Goal: Task Accomplishment & Management: Use online tool/utility

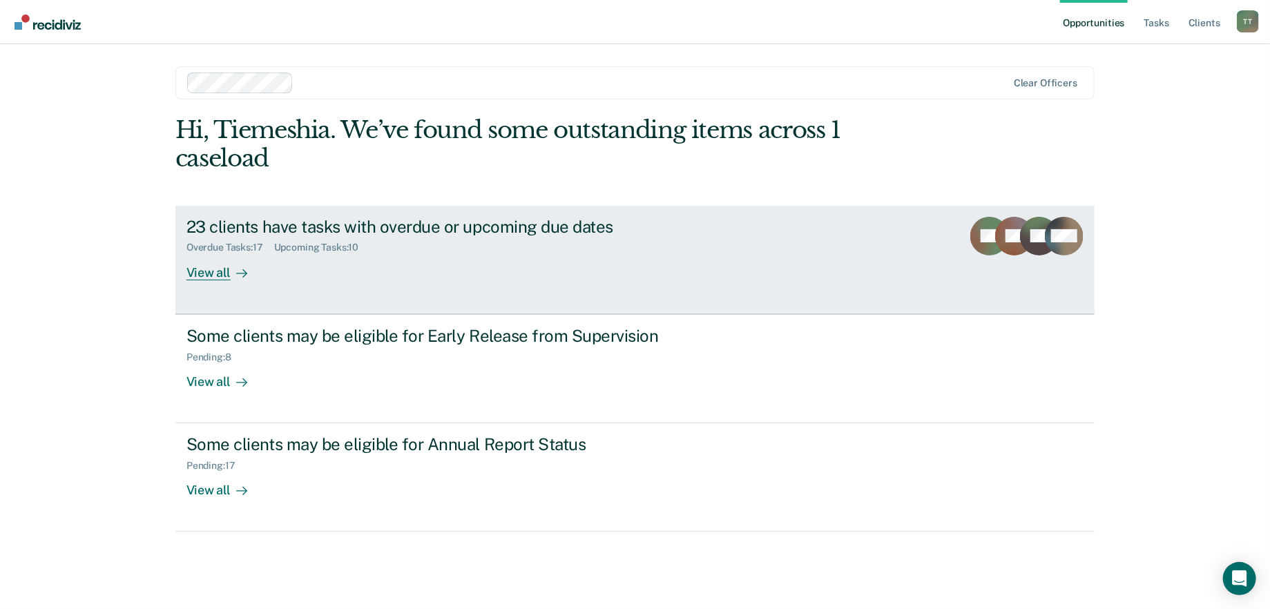
click at [409, 240] on div "Overdue Tasks : 17 Upcoming Tasks : 10" at bounding box center [428, 244] width 485 height 17
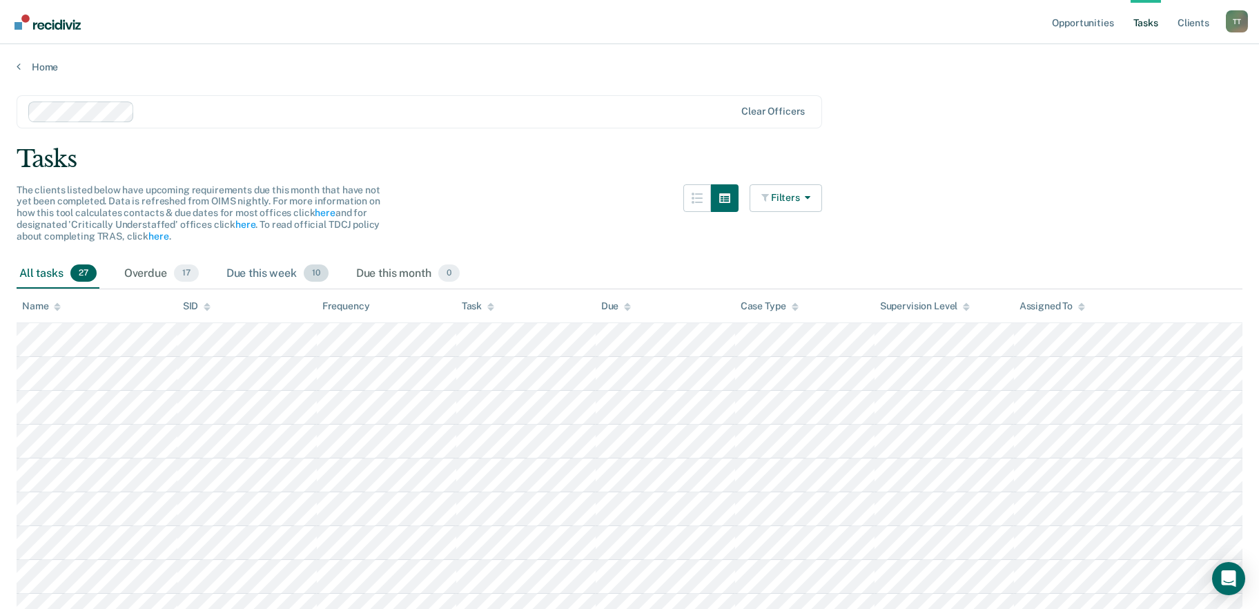
click at [284, 272] on div "Due this week 10" at bounding box center [278, 274] width 108 height 30
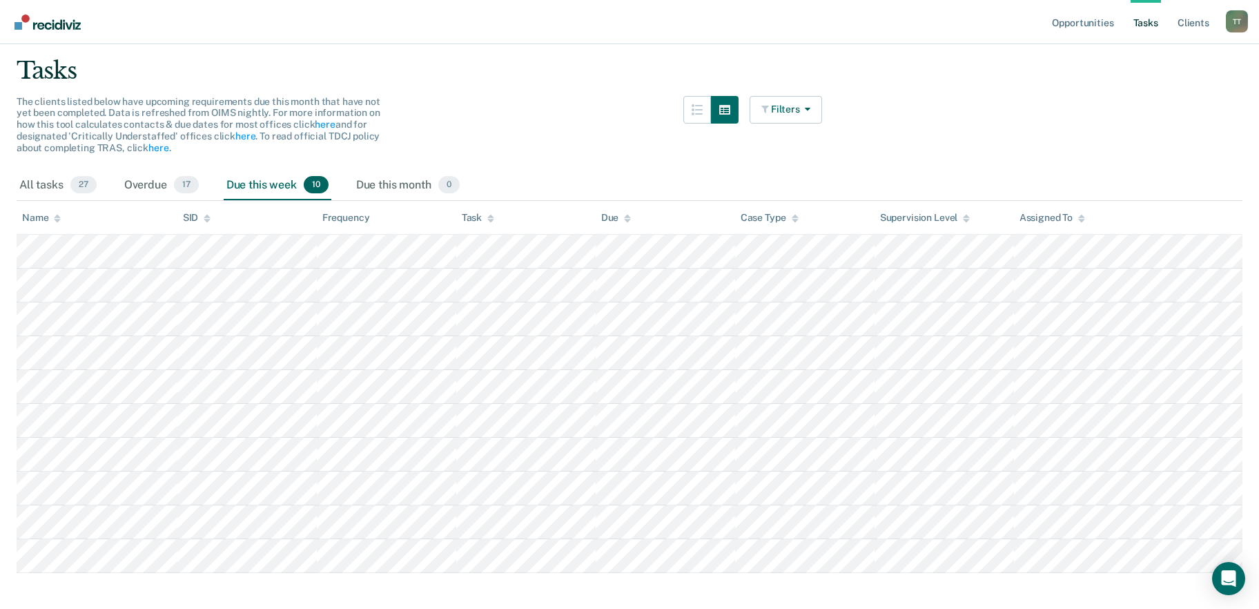
scroll to position [106, 0]
